Goal: Information Seeking & Learning: Learn about a topic

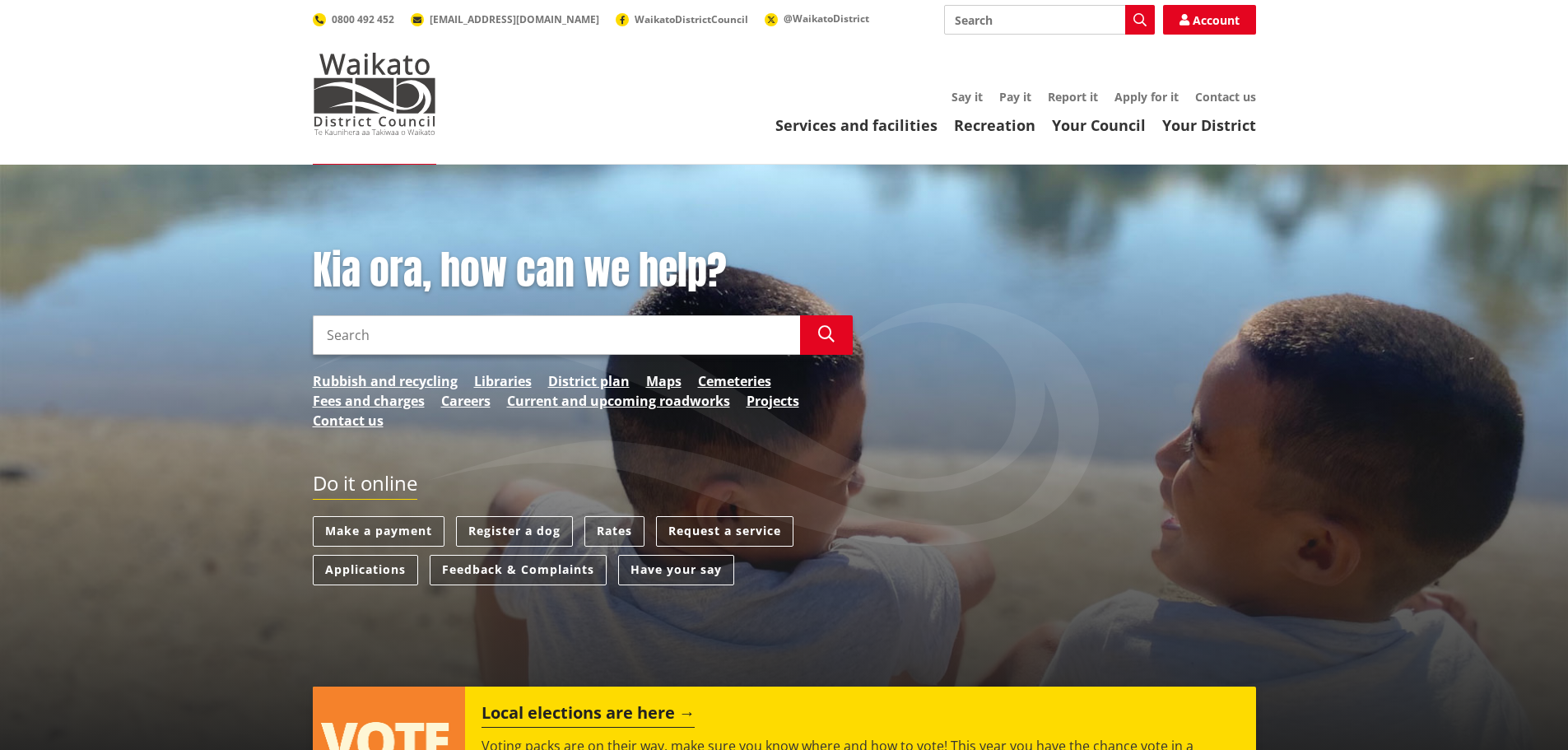
click at [533, 335] on input "Search" at bounding box center [556, 335] width 487 height 40
click at [567, 338] on input "Search" at bounding box center [556, 335] width 487 height 40
type input "heritage property"
drag, startPoint x: 821, startPoint y: 342, endPoint x: 838, endPoint y: 349, distance: 18.4
click at [824, 342] on icon "button" at bounding box center [826, 334] width 16 height 16
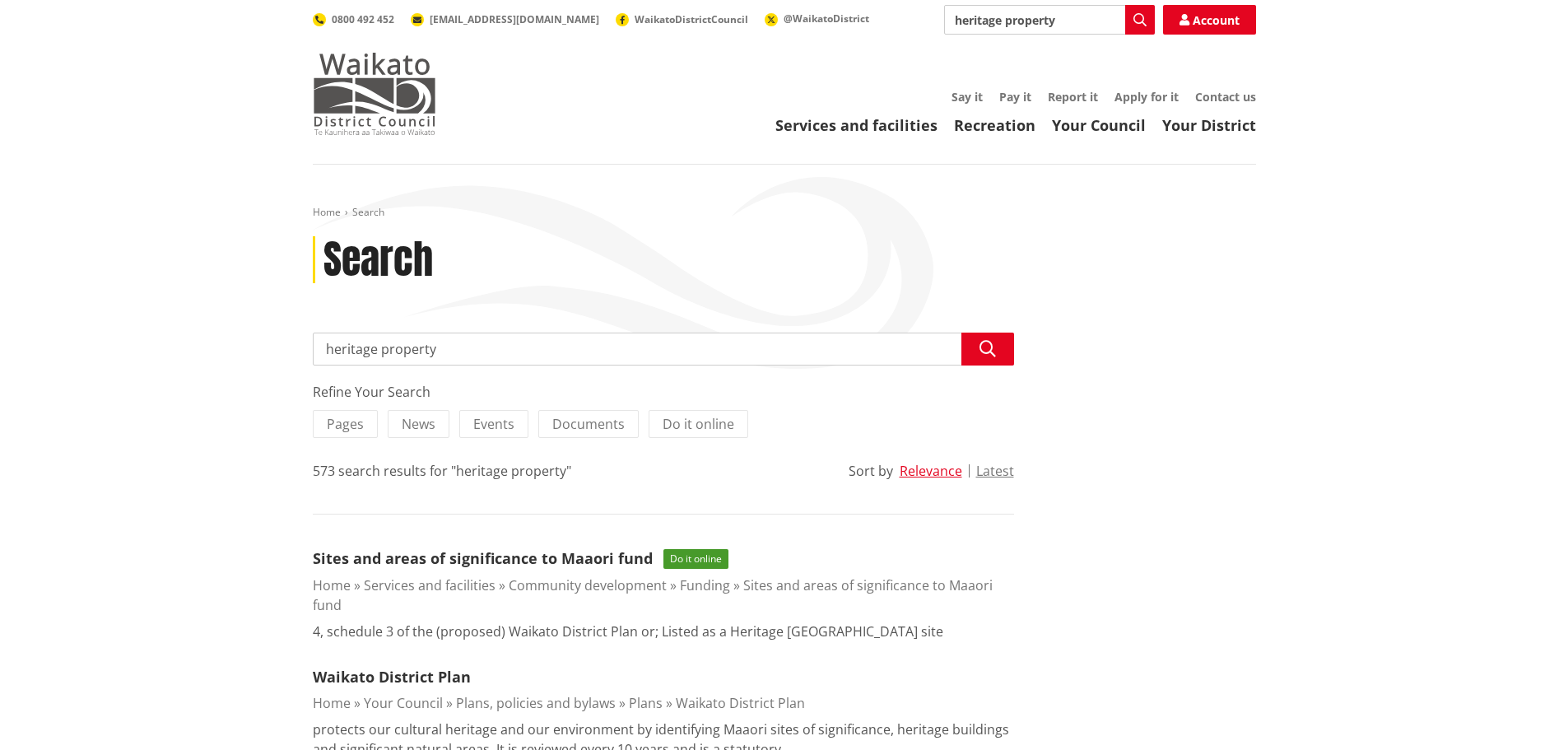
click at [386, 94] on img at bounding box center [374, 93] width 124 height 82
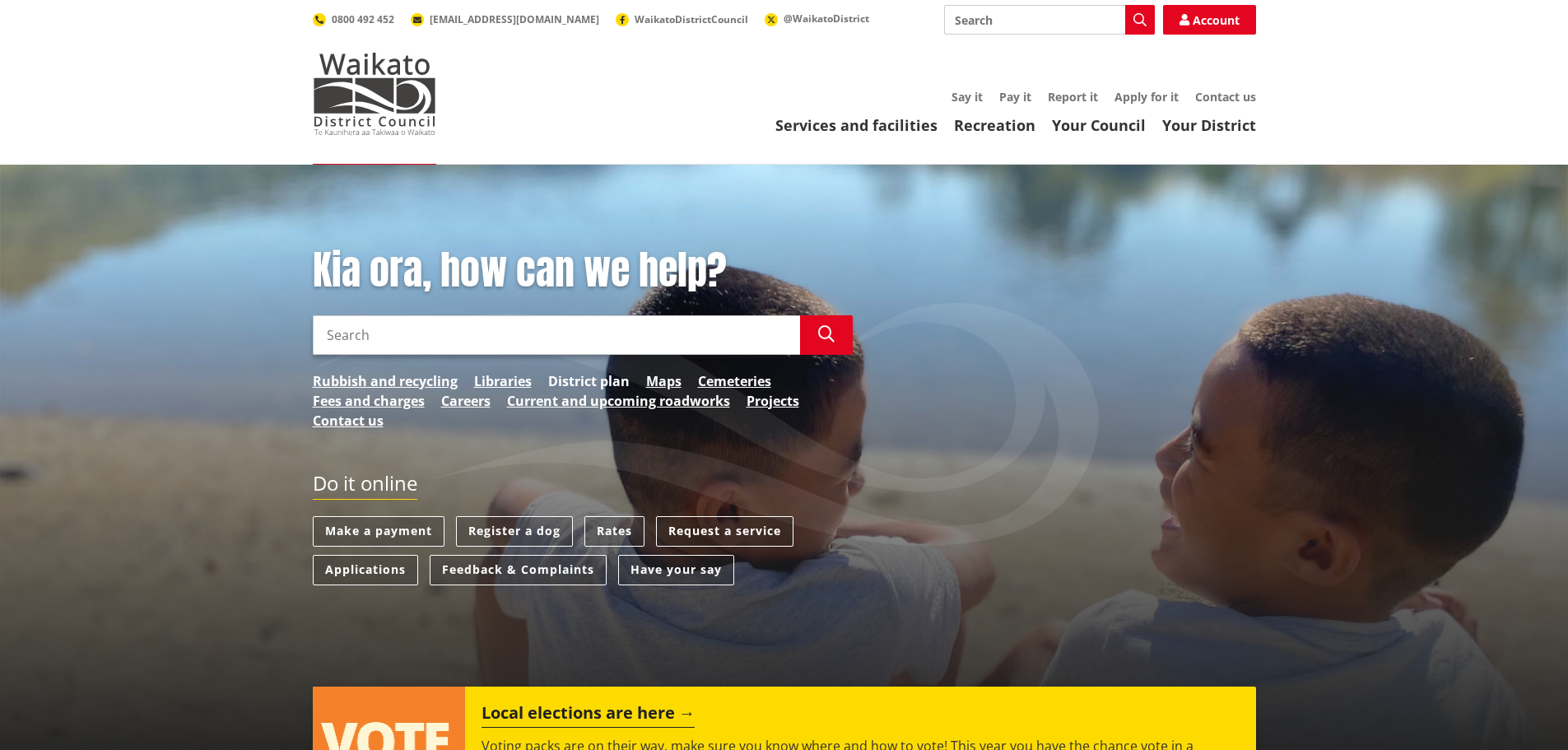
click at [584, 382] on link "District plan" at bounding box center [589, 381] width 81 height 20
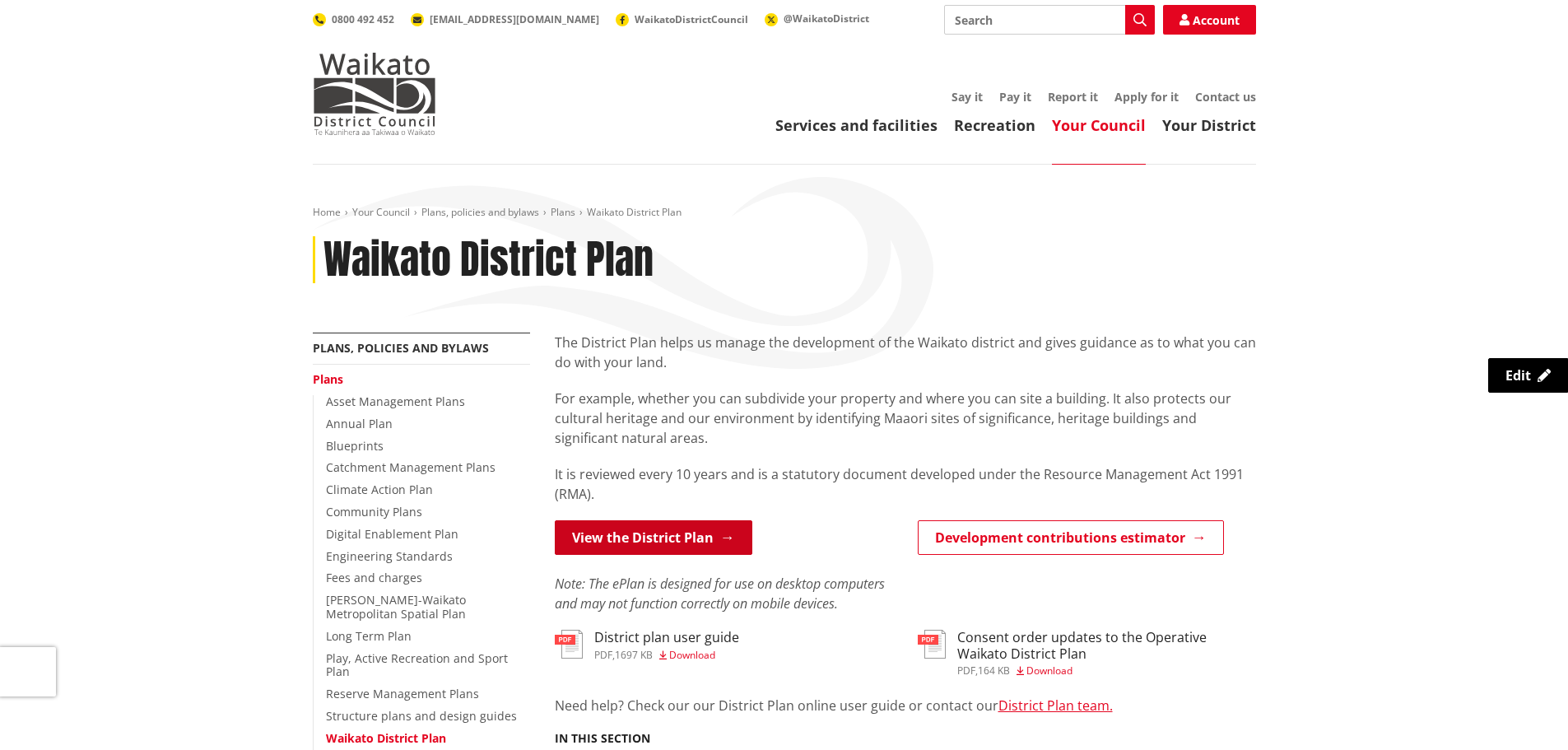
click at [664, 538] on link "View the District Plan" at bounding box center [653, 537] width 197 height 35
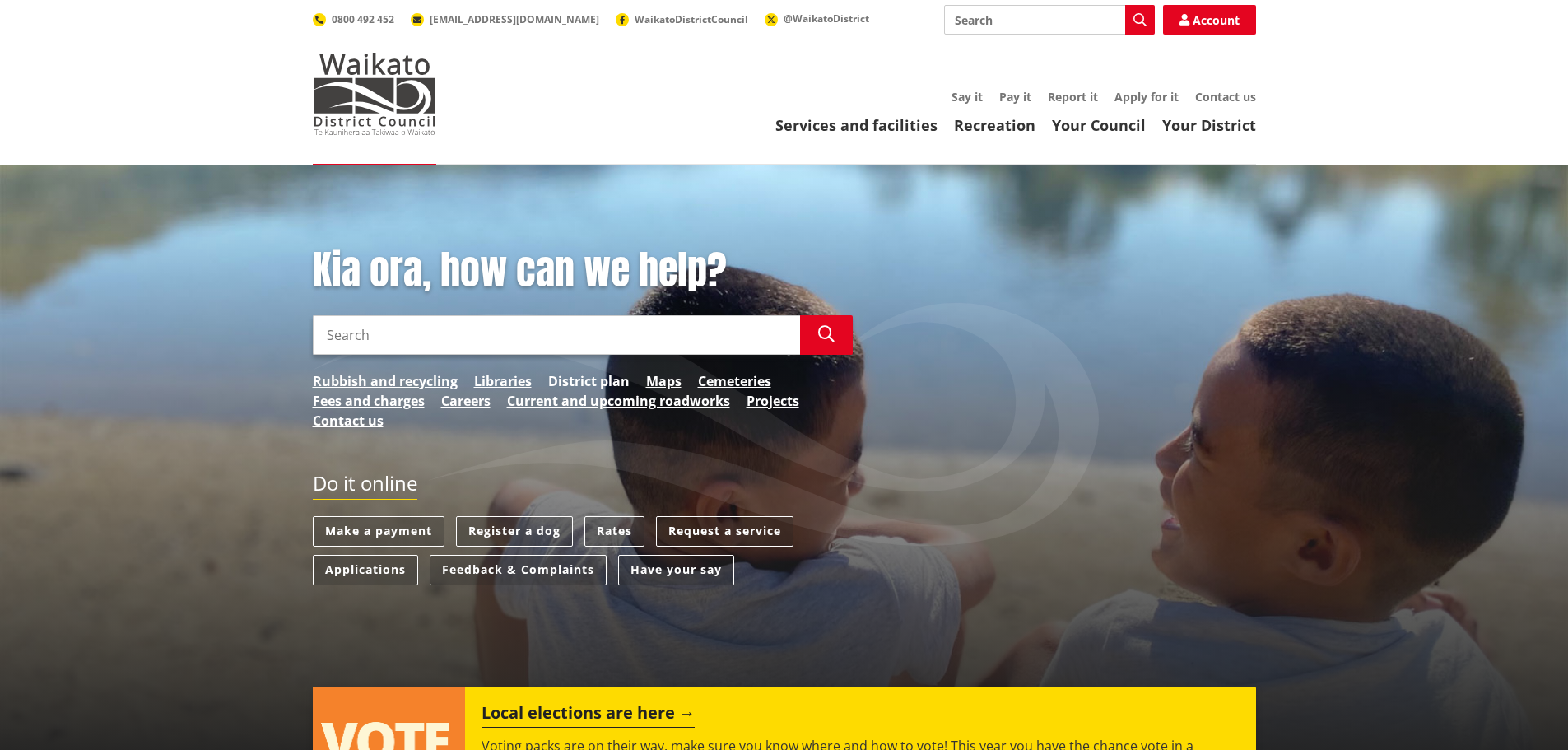
click at [586, 382] on link "District plan" at bounding box center [589, 381] width 81 height 20
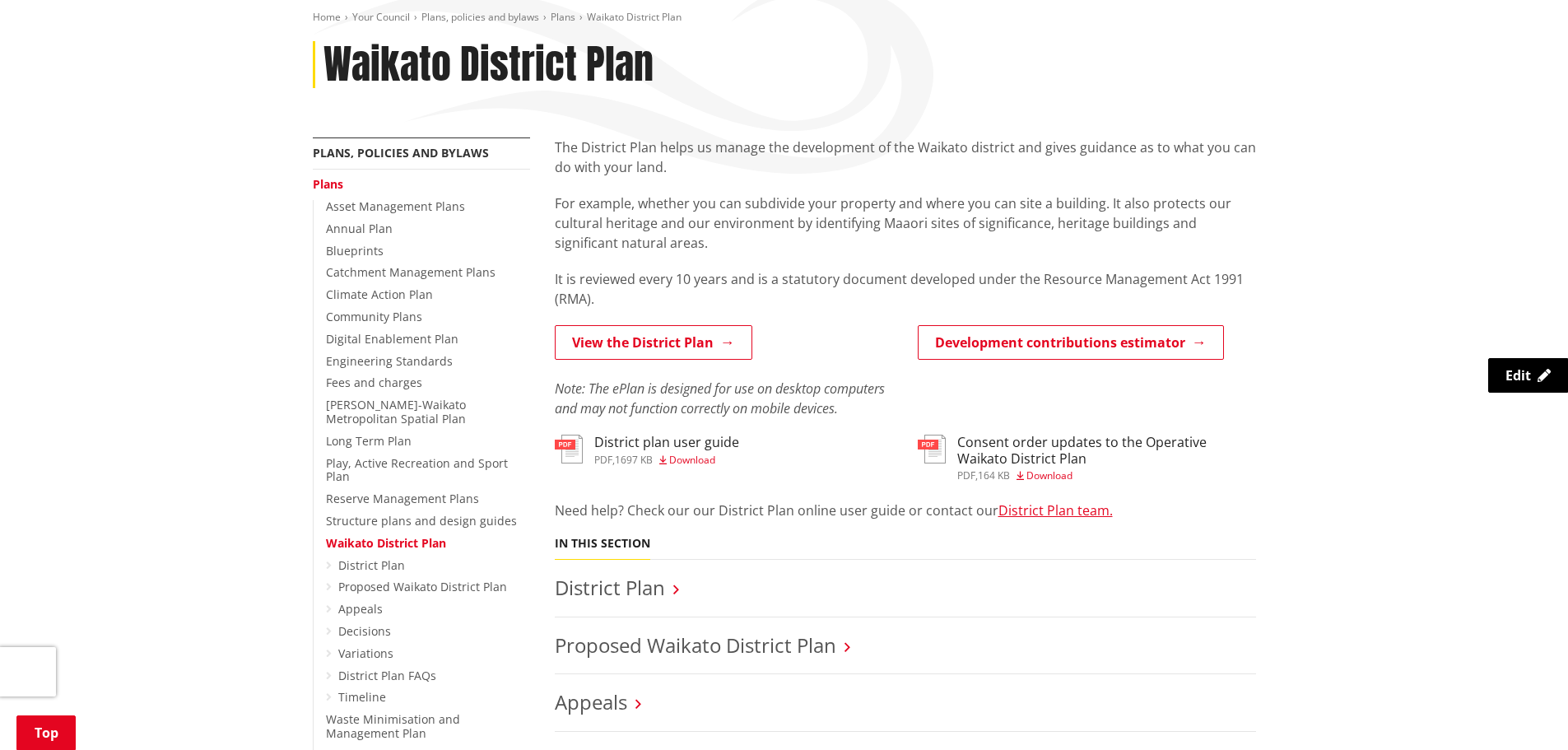
scroll to position [82, 0]
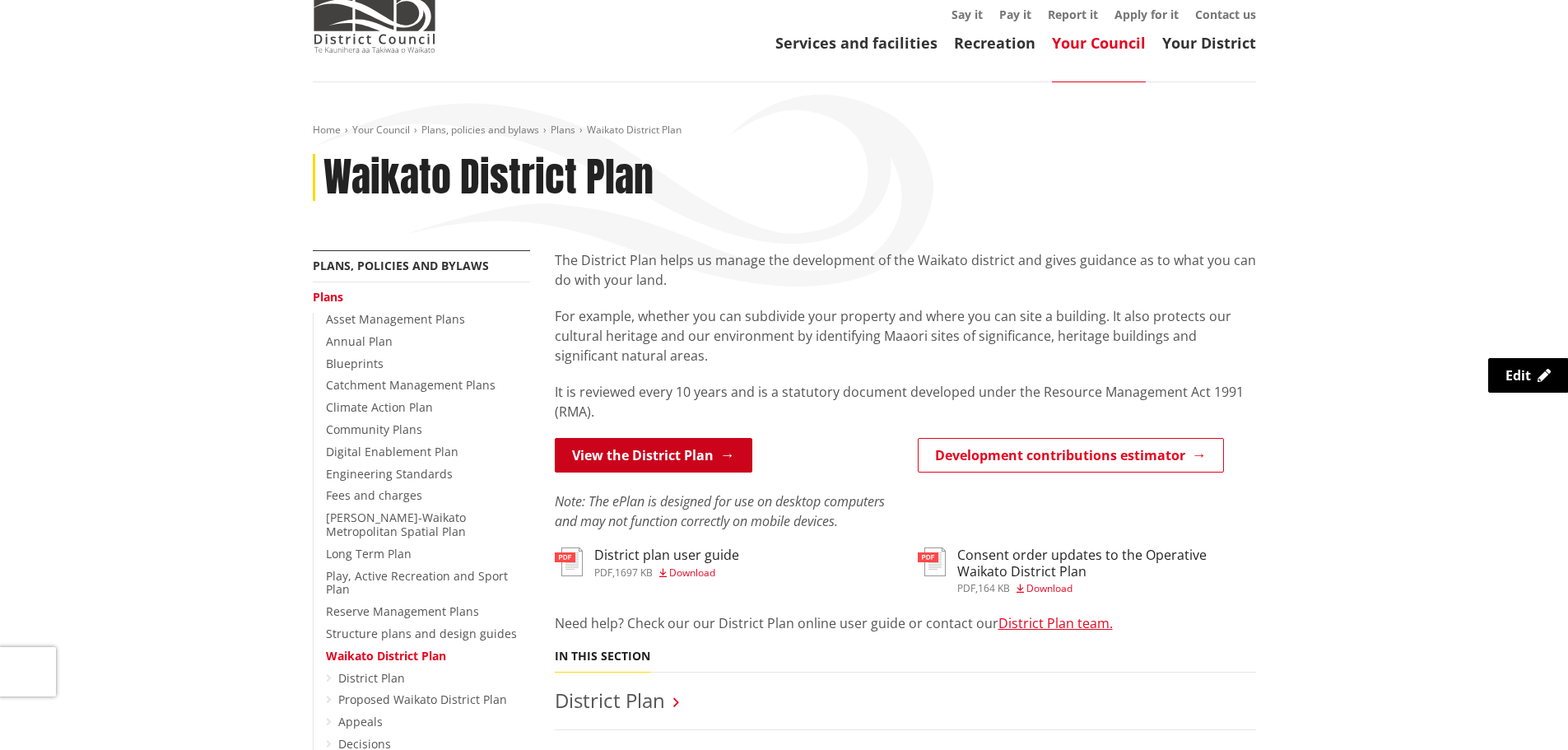
click at [632, 456] on link "View the District Plan" at bounding box center [653, 455] width 197 height 35
